Goal: Information Seeking & Learning: Learn about a topic

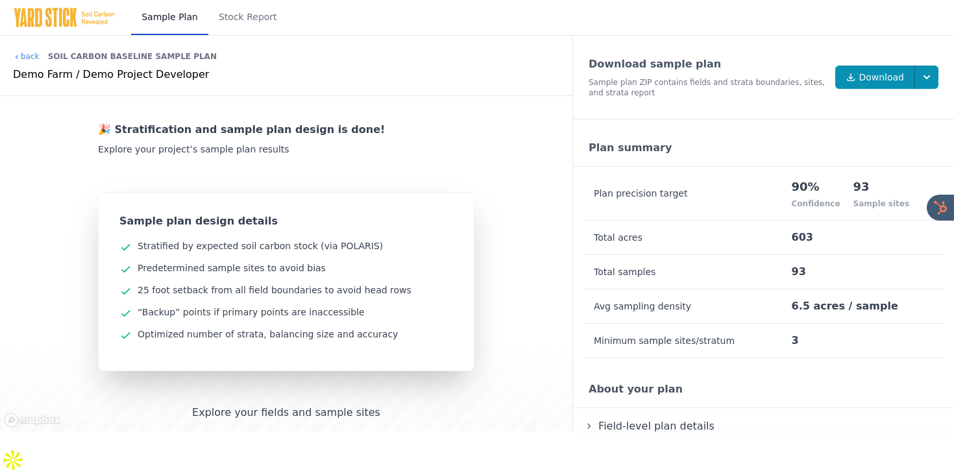
click at [289, 449] on span "View Map" at bounding box center [286, 446] width 71 height 12
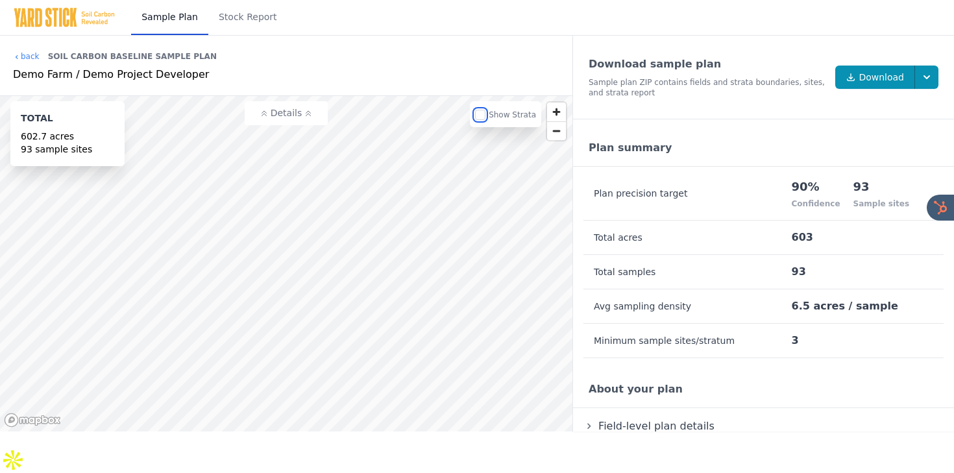
click at [483, 114] on input "checkbox" at bounding box center [480, 115] width 10 height 10
checkbox input "true"
drag, startPoint x: 792, startPoint y: 185, endPoint x: 821, endPoint y: 190, distance: 29.6
click at [821, 190] on tr "Plan precision target 90% Confidence 93 Sample sites" at bounding box center [763, 194] width 360 height 54
click at [821, 190] on div "90%" at bounding box center [816, 187] width 49 height 18
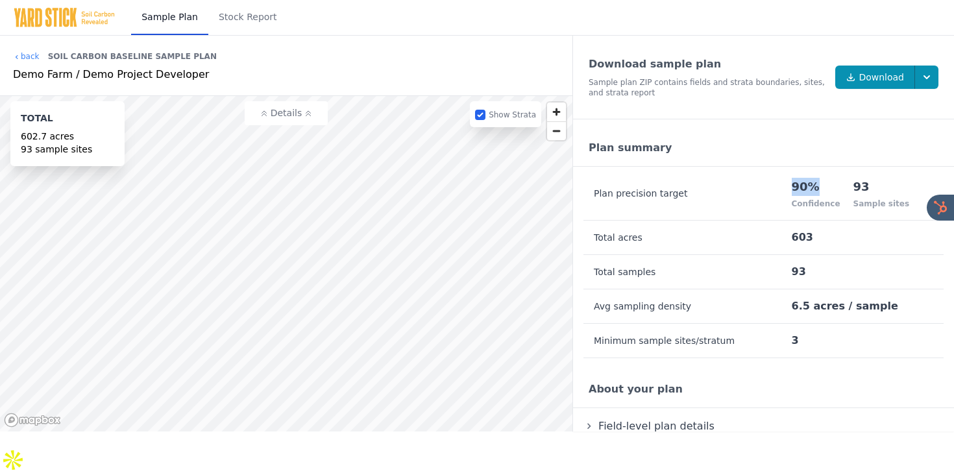
drag, startPoint x: 796, startPoint y: 187, endPoint x: 830, endPoint y: 188, distance: 33.8
click at [830, 188] on div "90%" at bounding box center [816, 187] width 49 height 18
click at [818, 203] on div "Confidence" at bounding box center [816, 204] width 49 height 10
drag, startPoint x: 796, startPoint y: 273, endPoint x: 818, endPoint y: 273, distance: 22.1
click at [817, 273] on td "93" at bounding box center [867, 272] width 153 height 34
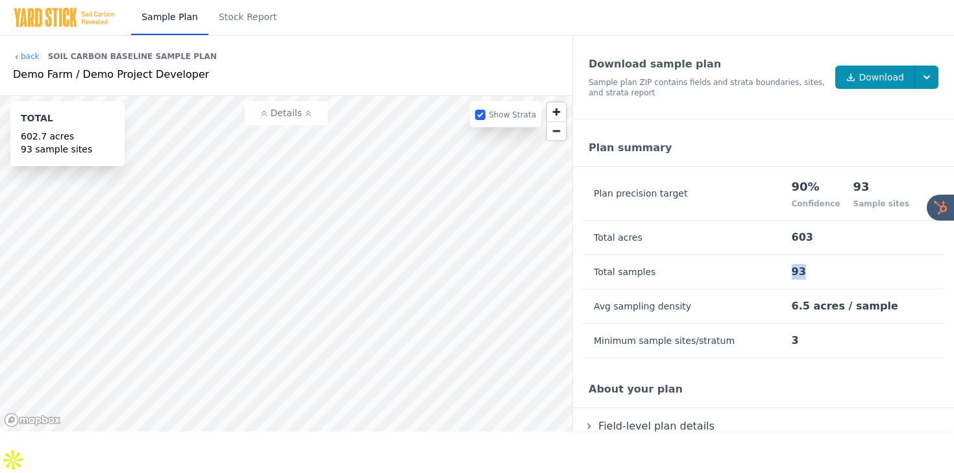
click at [818, 273] on td "93" at bounding box center [867, 272] width 153 height 34
drag, startPoint x: 798, startPoint y: 186, endPoint x: 820, endPoint y: 186, distance: 22.1
click at [820, 186] on div "90%" at bounding box center [816, 187] width 49 height 18
click at [252, 12] on link "Stock Report" at bounding box center [247, 17] width 79 height 35
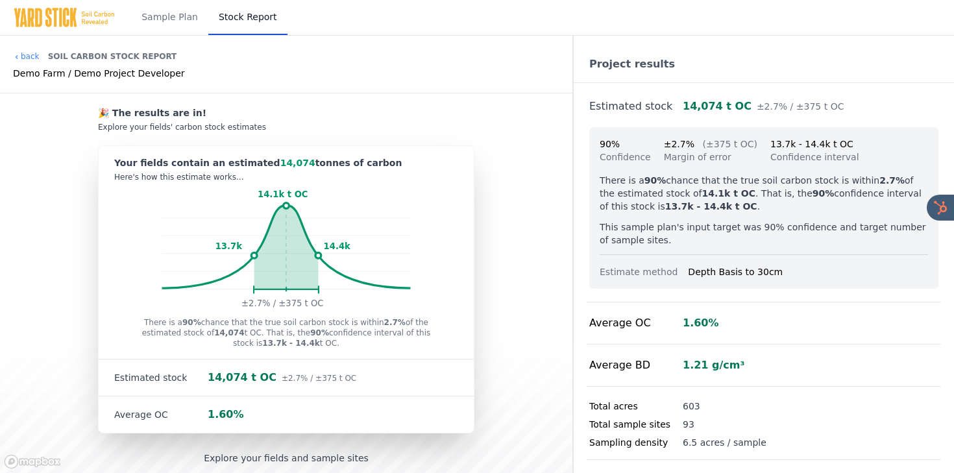
drag, startPoint x: 265, startPoint y: 193, endPoint x: 318, endPoint y: 193, distance: 53.2
click at [318, 193] on icon "14.1k t OC 13.7k 14.4k ±2.7% / ±375 t OC" at bounding box center [286, 250] width 375 height 125
drag, startPoint x: 318, startPoint y: 193, endPoint x: 260, endPoint y: 193, distance: 58.4
click at [260, 193] on rect at bounding box center [286, 250] width 249 height 125
drag, startPoint x: 277, startPoint y: 193, endPoint x: 330, endPoint y: 193, distance: 52.6
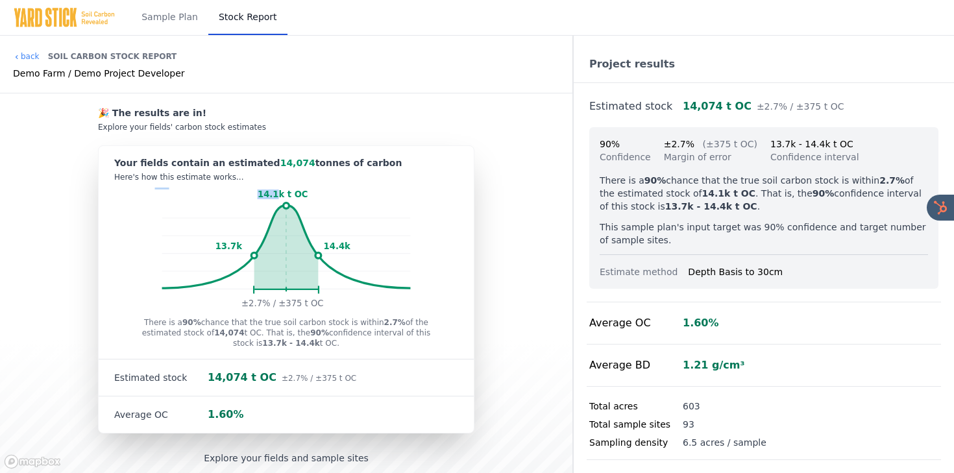
click at [330, 193] on icon "14.1k t OC 13.7k 14.4k ±2.7% / ±375 t OC" at bounding box center [286, 250] width 375 height 125
click at [300, 193] on tspan "14.1k t OC" at bounding box center [283, 195] width 51 height 10
drag, startPoint x: 304, startPoint y: 194, endPoint x: 258, endPoint y: 194, distance: 45.4
click at [258, 194] on icon "14.1k t OC 13.7k 14.4k ±2.7% / ±375 t OC" at bounding box center [286, 250] width 375 height 125
click at [293, 194] on tspan "14.1k t OC" at bounding box center [283, 195] width 51 height 10
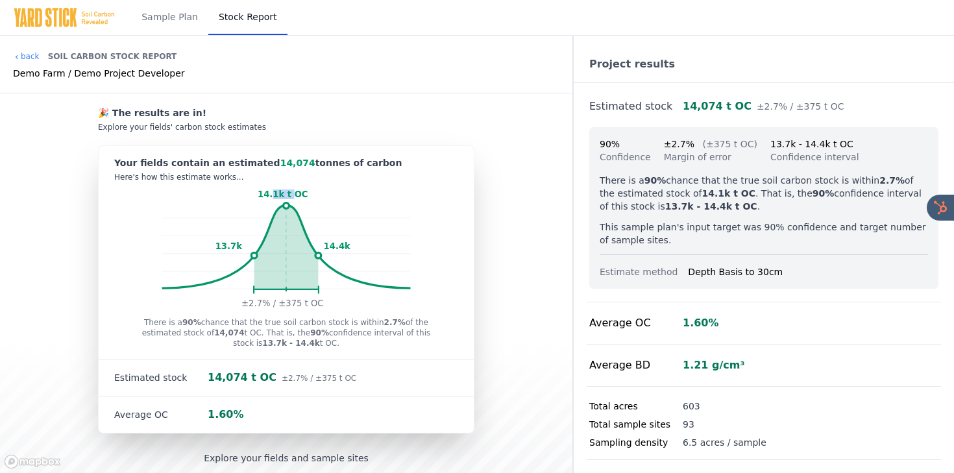
drag, startPoint x: 293, startPoint y: 194, endPoint x: 269, endPoint y: 194, distance: 24.7
click at [269, 194] on tspan "14.1k t OC" at bounding box center [283, 195] width 51 height 10
click at [265, 194] on tspan "14.1k t OC" at bounding box center [283, 195] width 51 height 10
drag, startPoint x: 265, startPoint y: 194, endPoint x: 319, endPoint y: 194, distance: 53.9
click at [319, 194] on icon "14.1k t OC 13.7k 14.4k ±2.7% / ±375 t OC" at bounding box center [286, 250] width 375 height 125
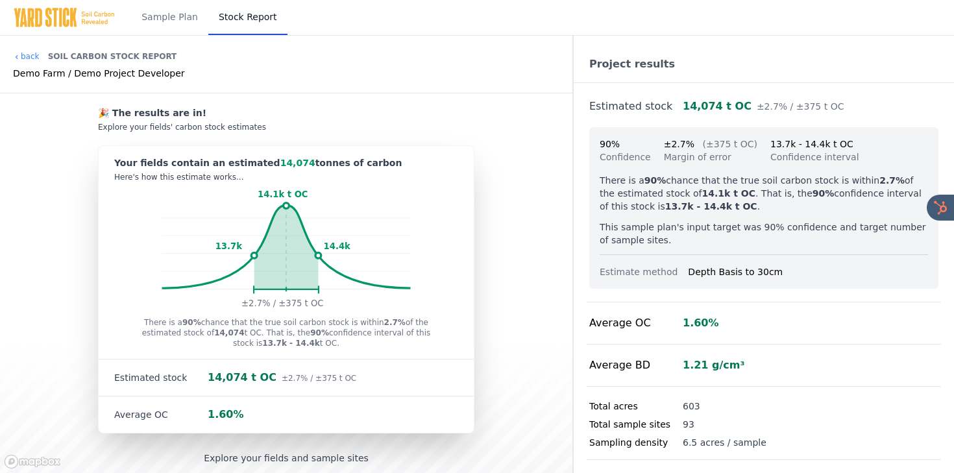
click at [319, 194] on rect at bounding box center [286, 250] width 249 height 125
drag, startPoint x: 260, startPoint y: 160, endPoint x: 331, endPoint y: 160, distance: 71.4
click at [331, 160] on div "Your fields contain an estimated 14,074 tonnes of carbon" at bounding box center [286, 162] width 344 height 13
click at [290, 162] on div "Your fields contain an estimated 14,074 tonnes of carbon" at bounding box center [286, 162] width 344 height 13
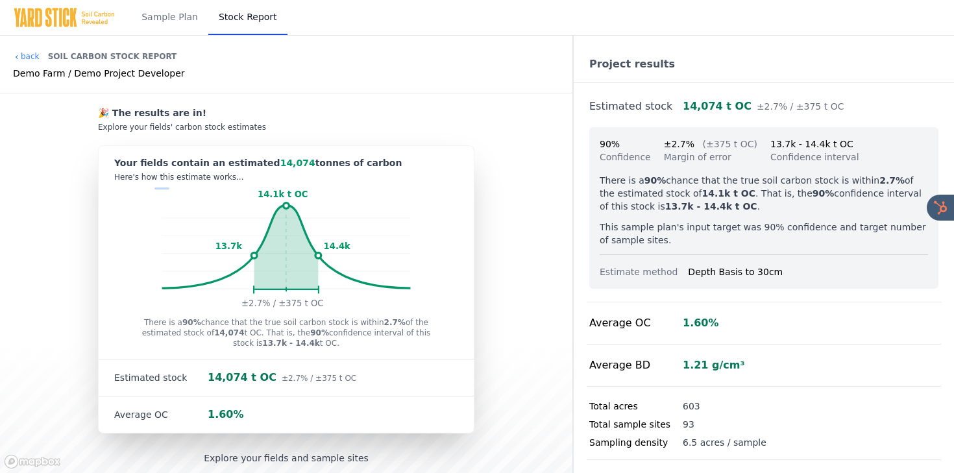
drag, startPoint x: 264, startPoint y: 193, endPoint x: 339, endPoint y: 191, distance: 74.7
click at [339, 191] on icon "14.1k t OC 13.7k 14.4k ±2.7% / ±375 t OC" at bounding box center [286, 250] width 375 height 125
click at [304, 194] on text "14.1k t OC" at bounding box center [235, 189] width 162 height 19
drag, startPoint x: 301, startPoint y: 194, endPoint x: 254, endPoint y: 194, distance: 46.7
click at [255, 194] on icon "14.1k t OC 13.7k 14.4k ±2.7% / ±375 t OC" at bounding box center [286, 250] width 375 height 125
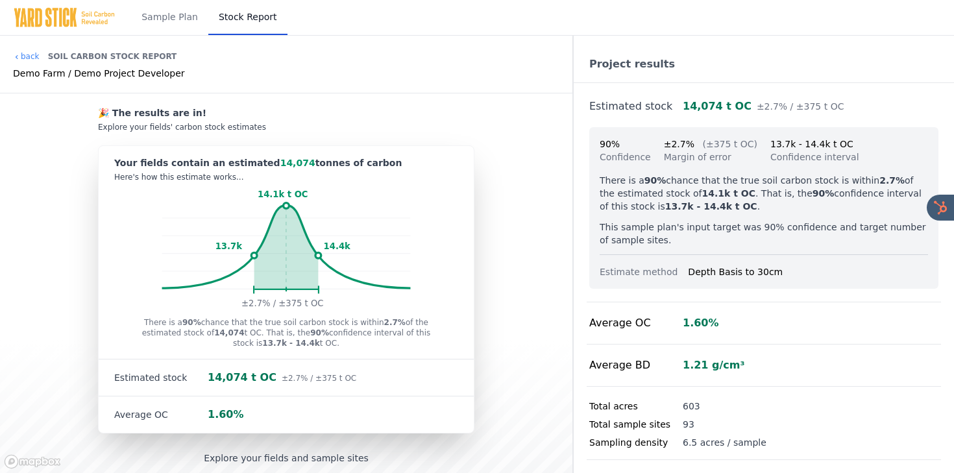
click at [273, 190] on tspan "14.1k t OC" at bounding box center [283, 195] width 51 height 10
click at [280, 162] on span "14,074" at bounding box center [297, 163] width 35 height 10
drag, startPoint x: 260, startPoint y: 162, endPoint x: 320, endPoint y: 162, distance: 60.4
click at [320, 162] on div "Your fields contain an estimated 14,074 tonnes of carbon" at bounding box center [286, 162] width 344 height 13
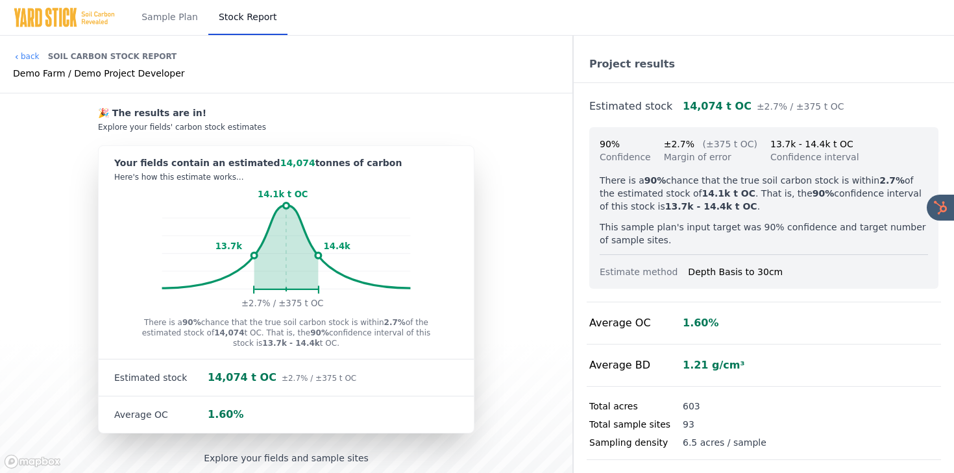
click at [328, 162] on div "Your fields contain an estimated 14,074 tonnes of carbon" at bounding box center [286, 162] width 344 height 13
click at [381, 161] on div "Your fields contain an estimated 14,074 tonnes of carbon" at bounding box center [286, 162] width 344 height 13
